Goal: Download file/media

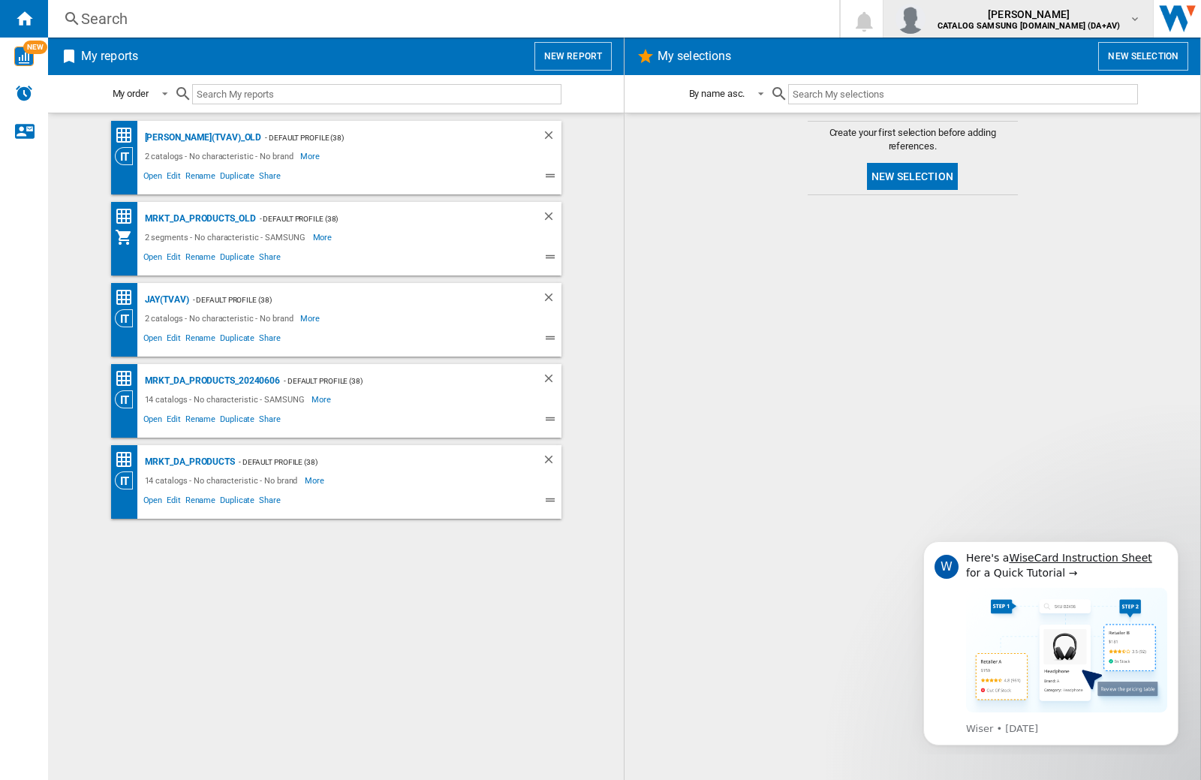
click at [925, 19] on img "button" at bounding box center [910, 19] width 30 height 30
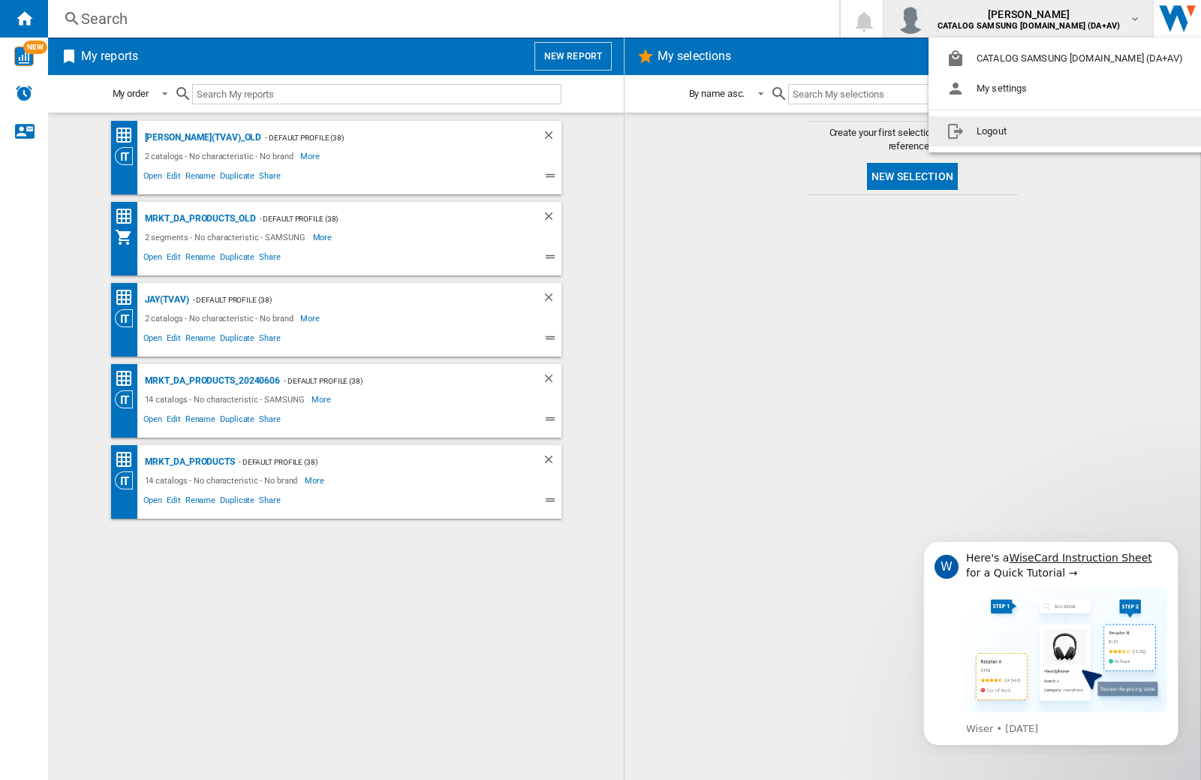
click at [1044, 131] on button "Logout" at bounding box center [1067, 131] width 278 height 30
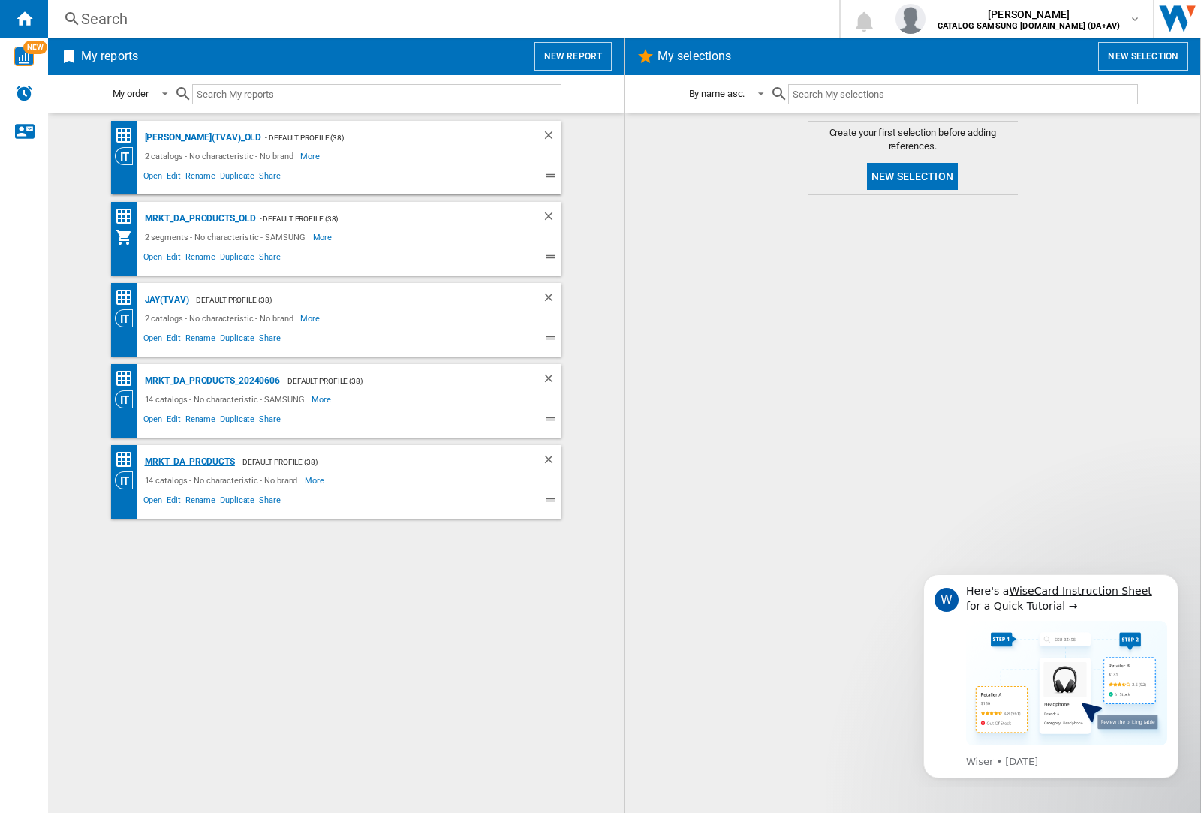
click at [189, 462] on div "MRKT_DA_PRODUCTS" at bounding box center [188, 462] width 94 height 19
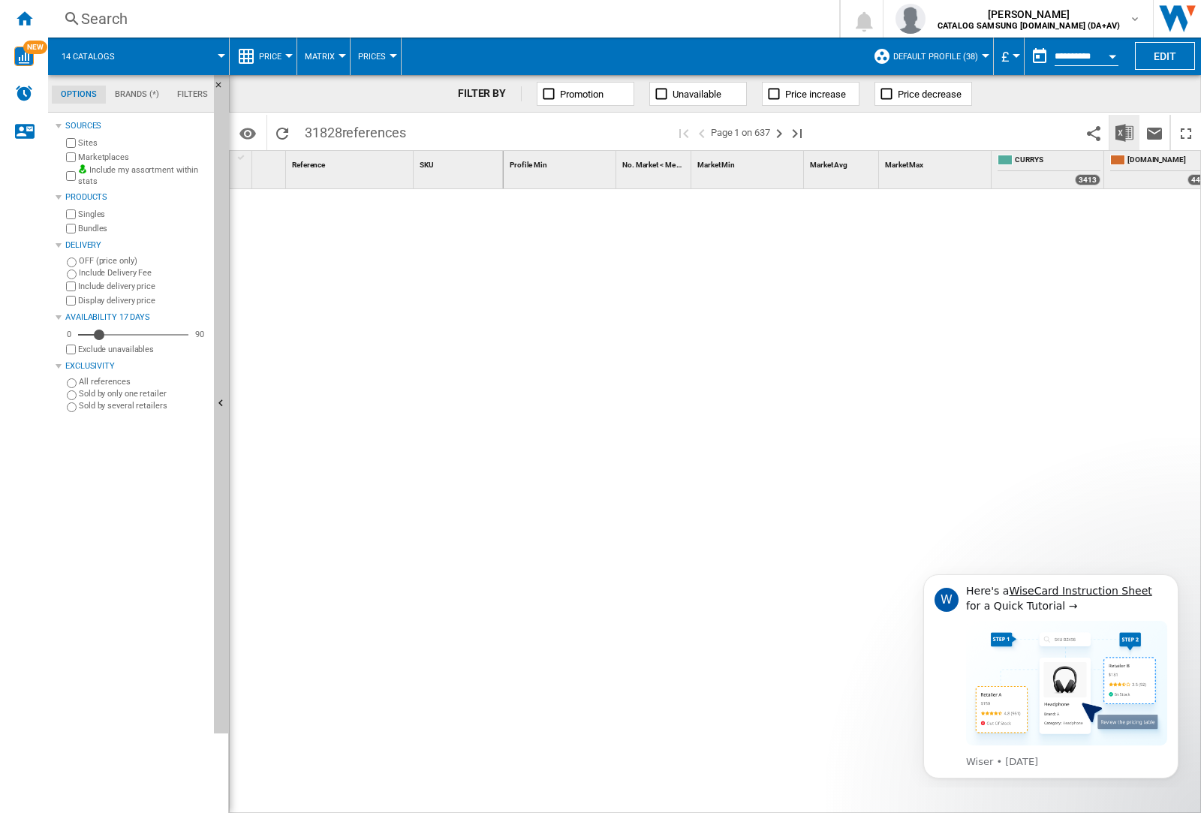
click at [1123, 131] on img "Download in Excel" at bounding box center [1124, 133] width 18 height 18
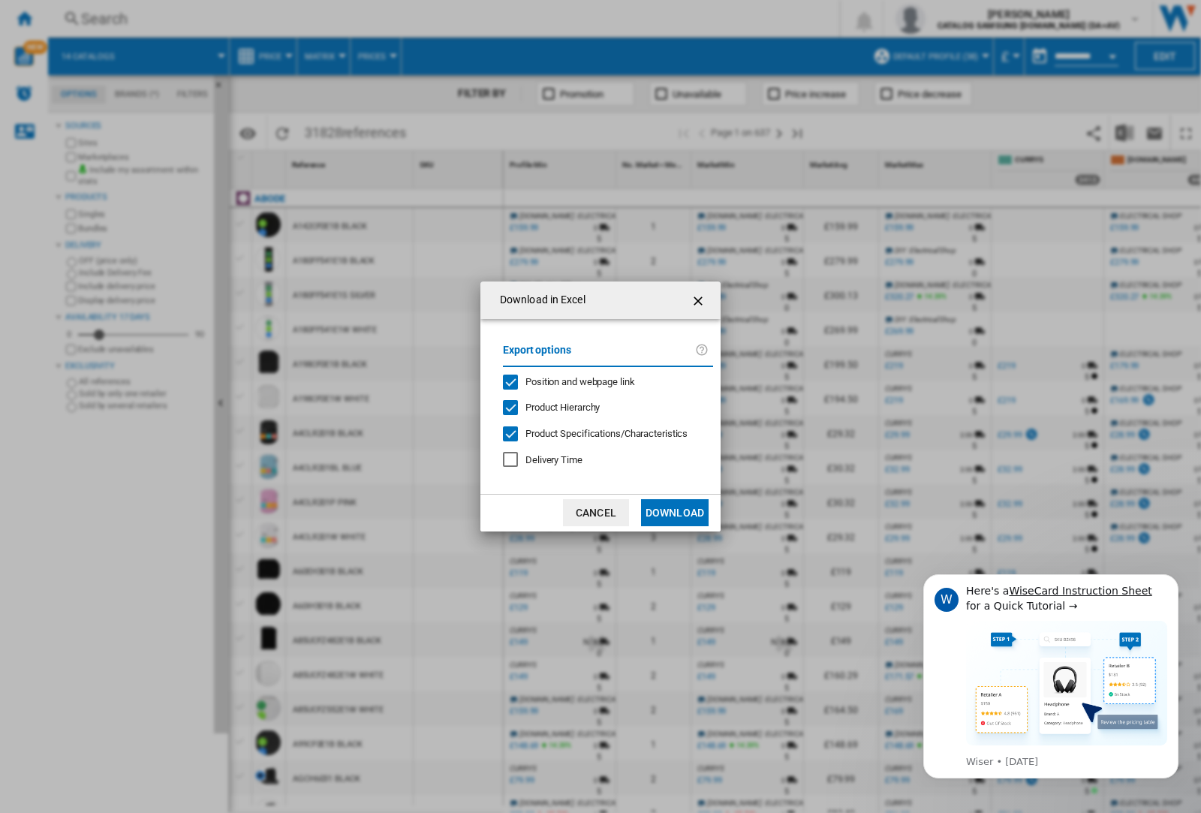
click at [570, 381] on span "Position and webpage link" at bounding box center [580, 381] width 110 height 11
click at [675, 513] on button "Download" at bounding box center [675, 512] width 68 height 27
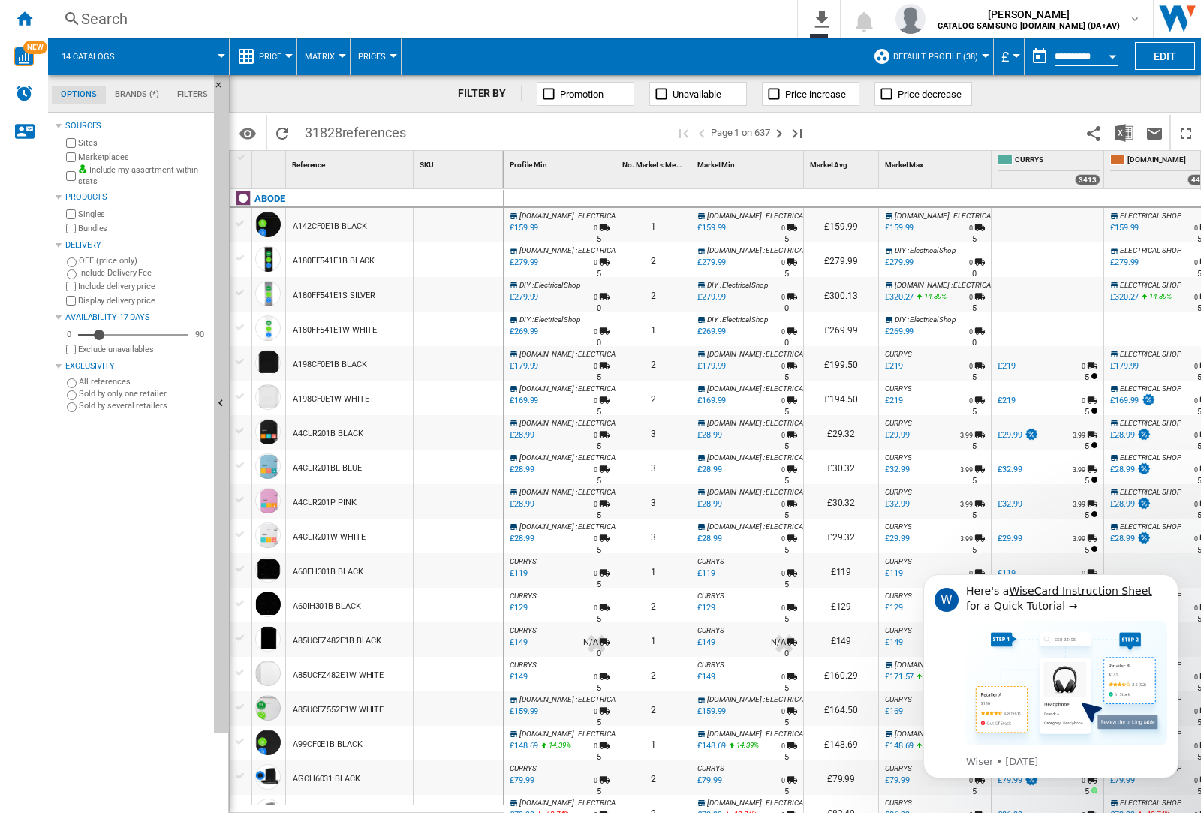
click at [468, 257] on div at bounding box center [457, 259] width 89 height 35
